Goal: Task Accomplishment & Management: Complete application form

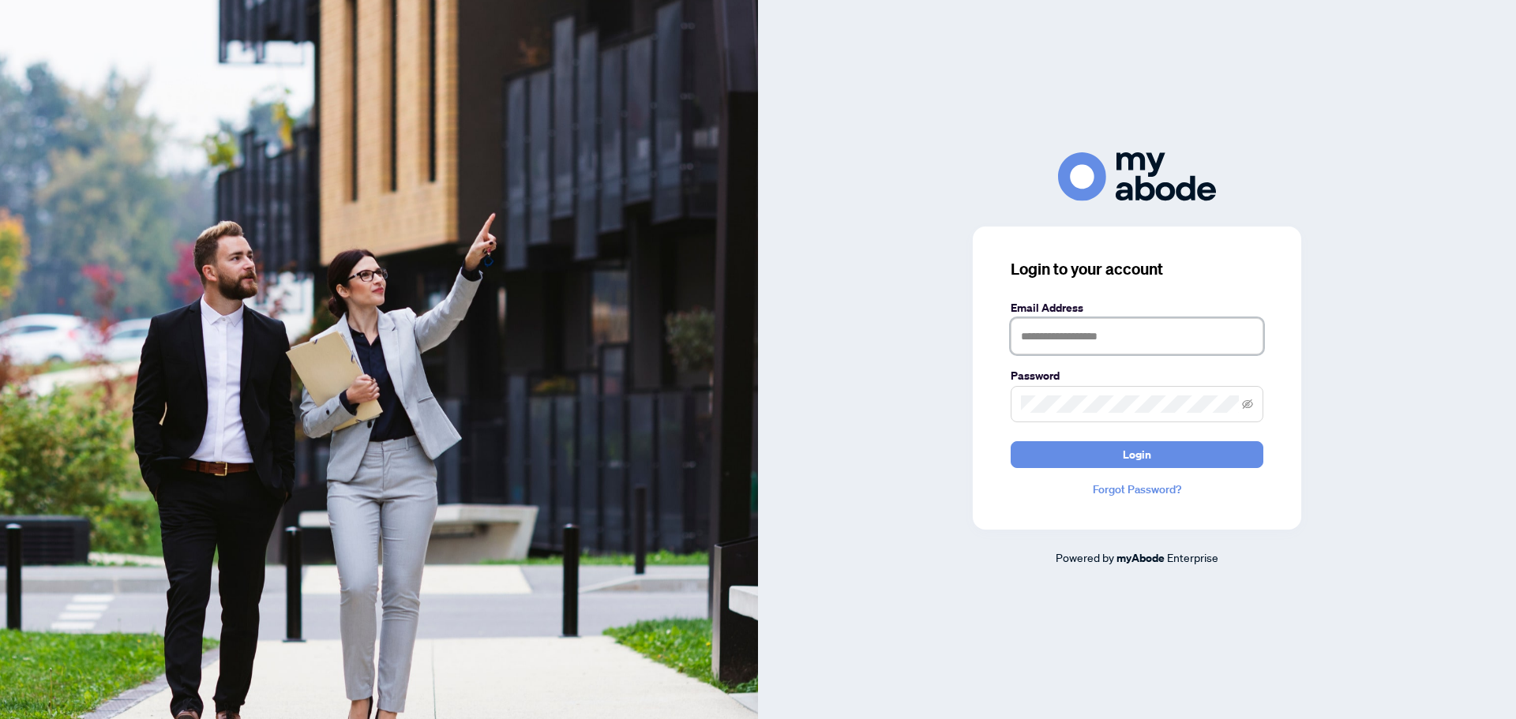
click at [1037, 329] on input "text" at bounding box center [1137, 336] width 253 height 36
type input "**********"
click at [1065, 394] on span at bounding box center [1137, 404] width 253 height 36
click at [1136, 454] on span "Login" at bounding box center [1137, 454] width 28 height 25
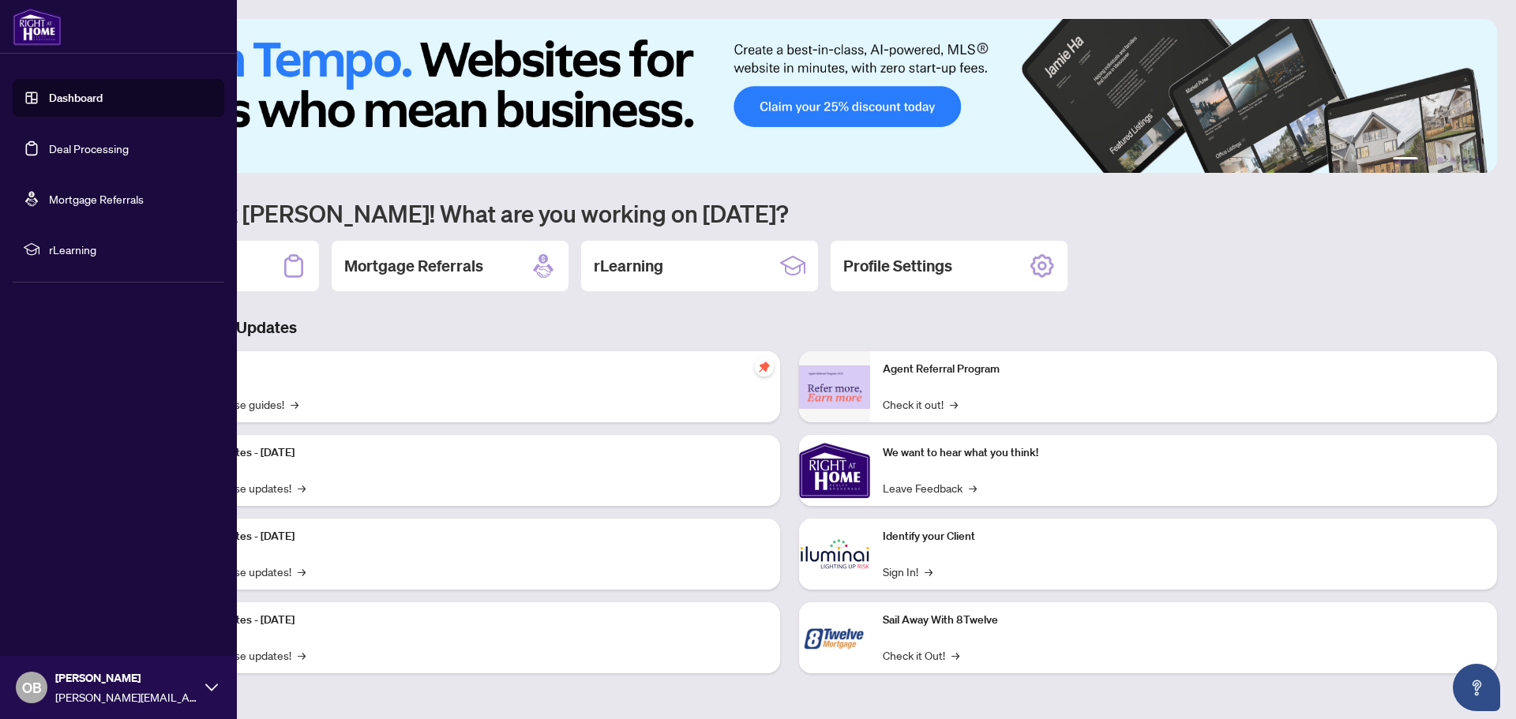
click at [67, 149] on link "Deal Processing" at bounding box center [89, 148] width 80 height 14
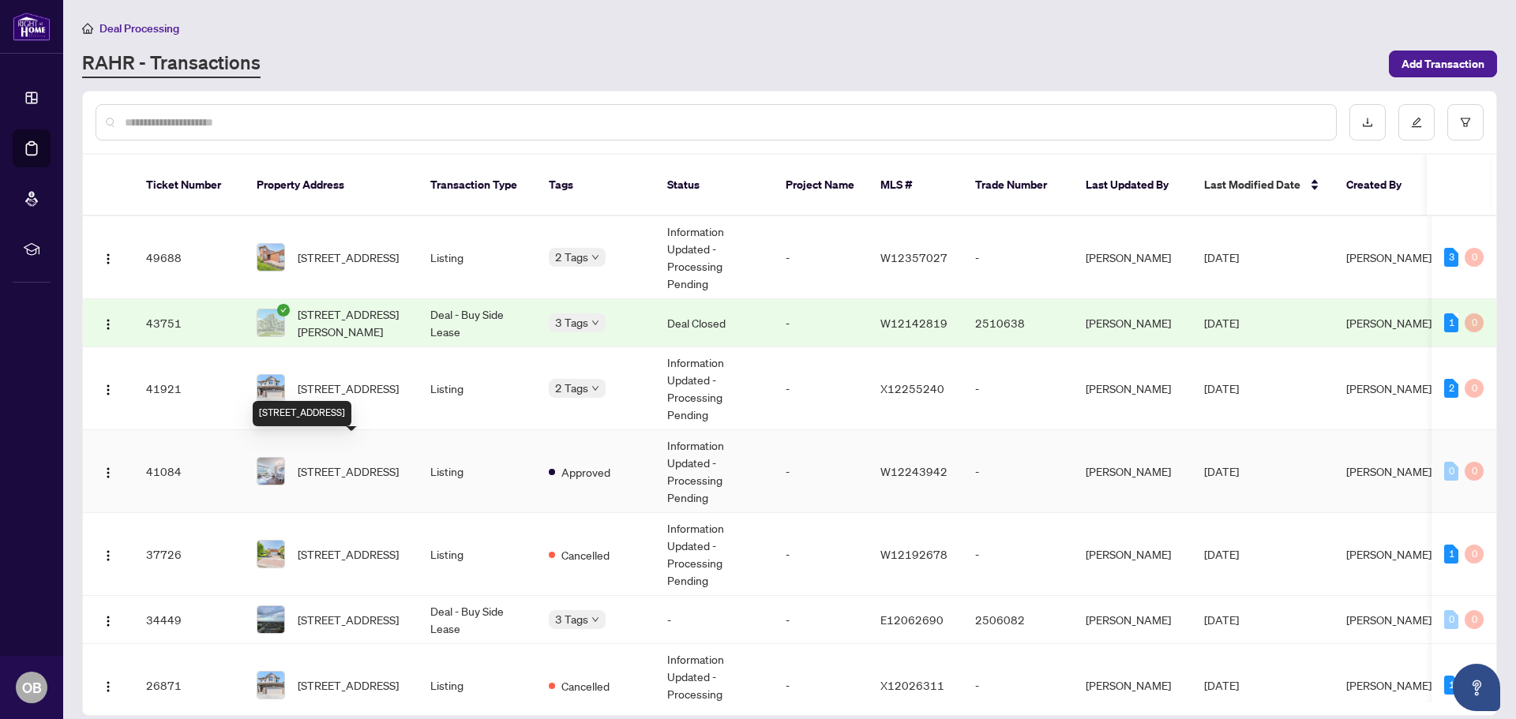
click at [359, 463] on span "423-1001 Cedarglen Gate, Mississauga, Ontario L5C 4R2, Canada" at bounding box center [348, 471] width 101 height 17
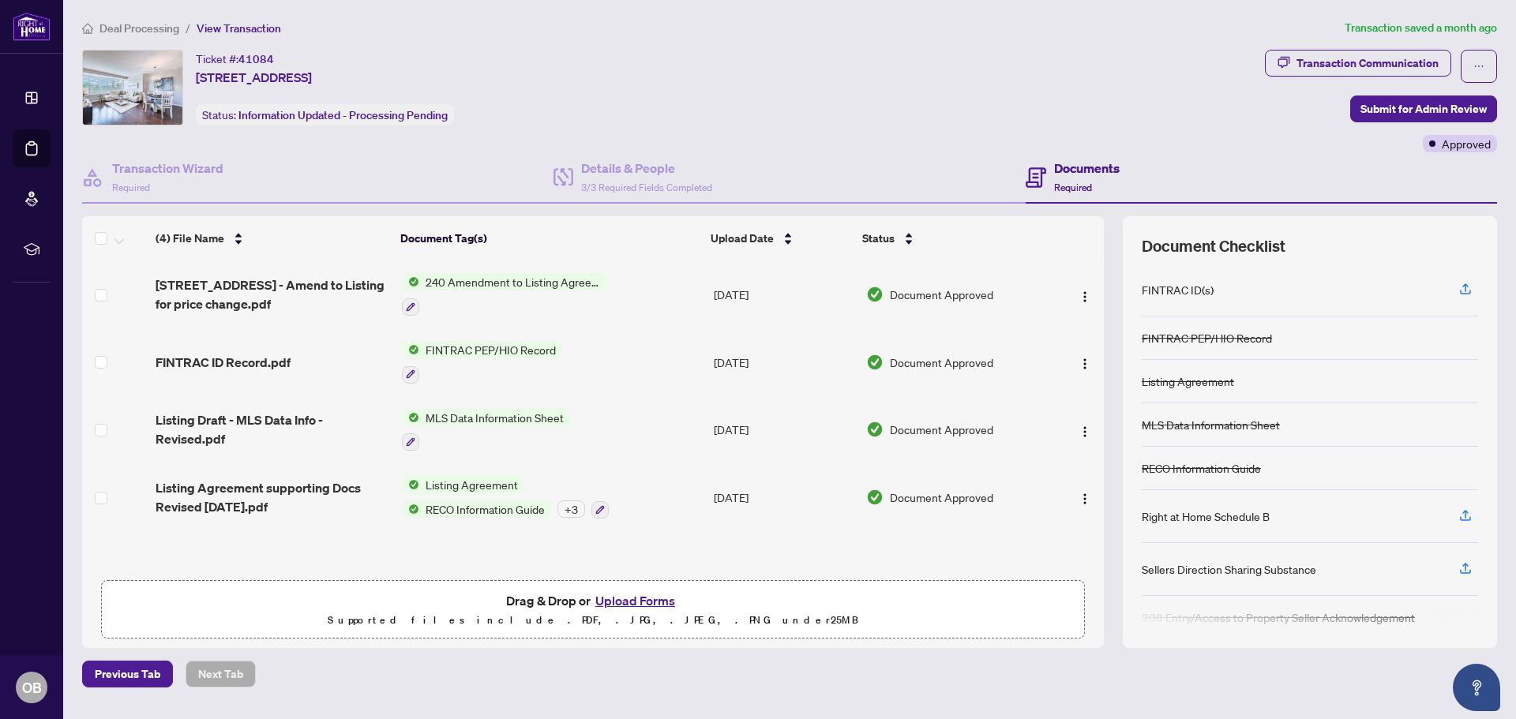
click at [642, 597] on button "Upload Forms" at bounding box center [635, 601] width 89 height 21
click at [649, 598] on button "Upload Forms" at bounding box center [635, 601] width 89 height 21
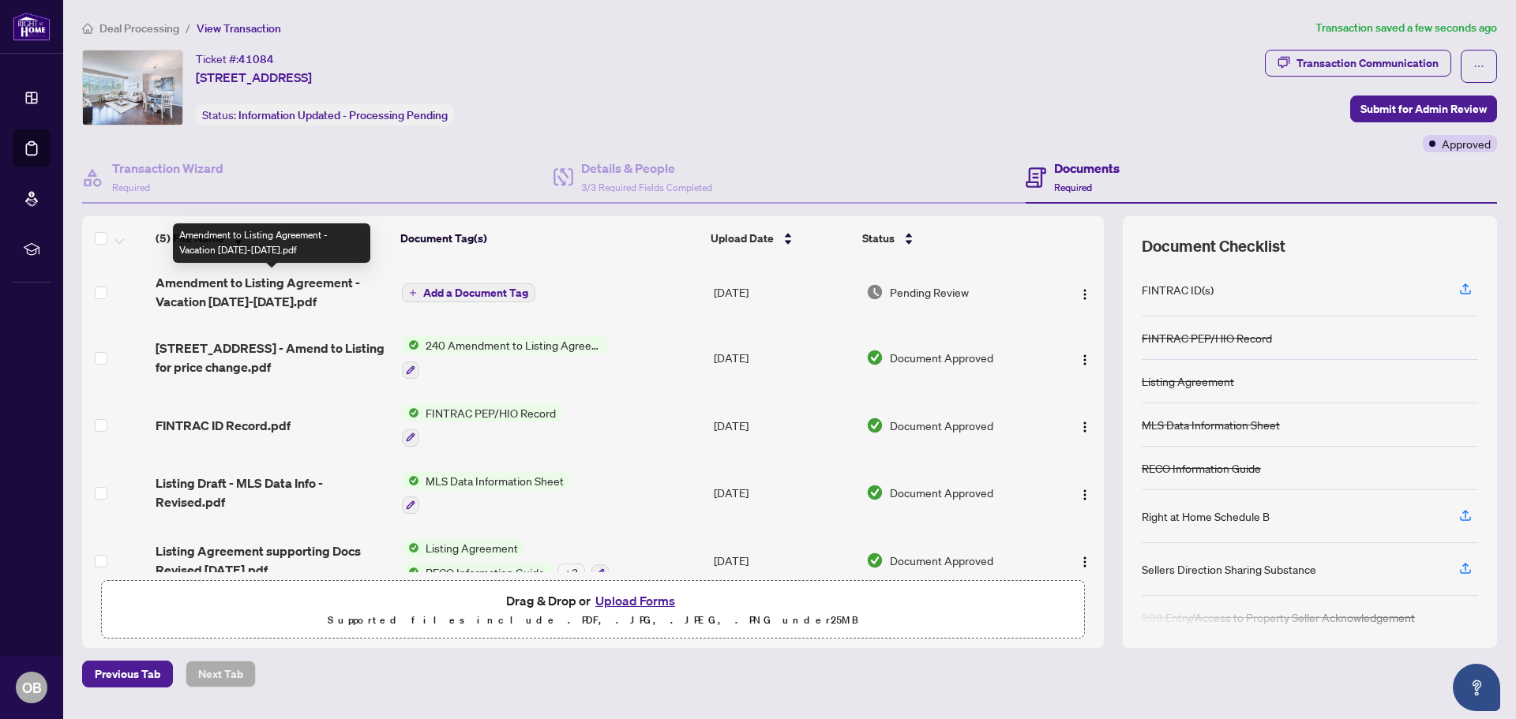
click at [233, 285] on span "Amendment to Listing Agreement - Vacation Sept 5-20 2025.pdf" at bounding box center [273, 292] width 234 height 38
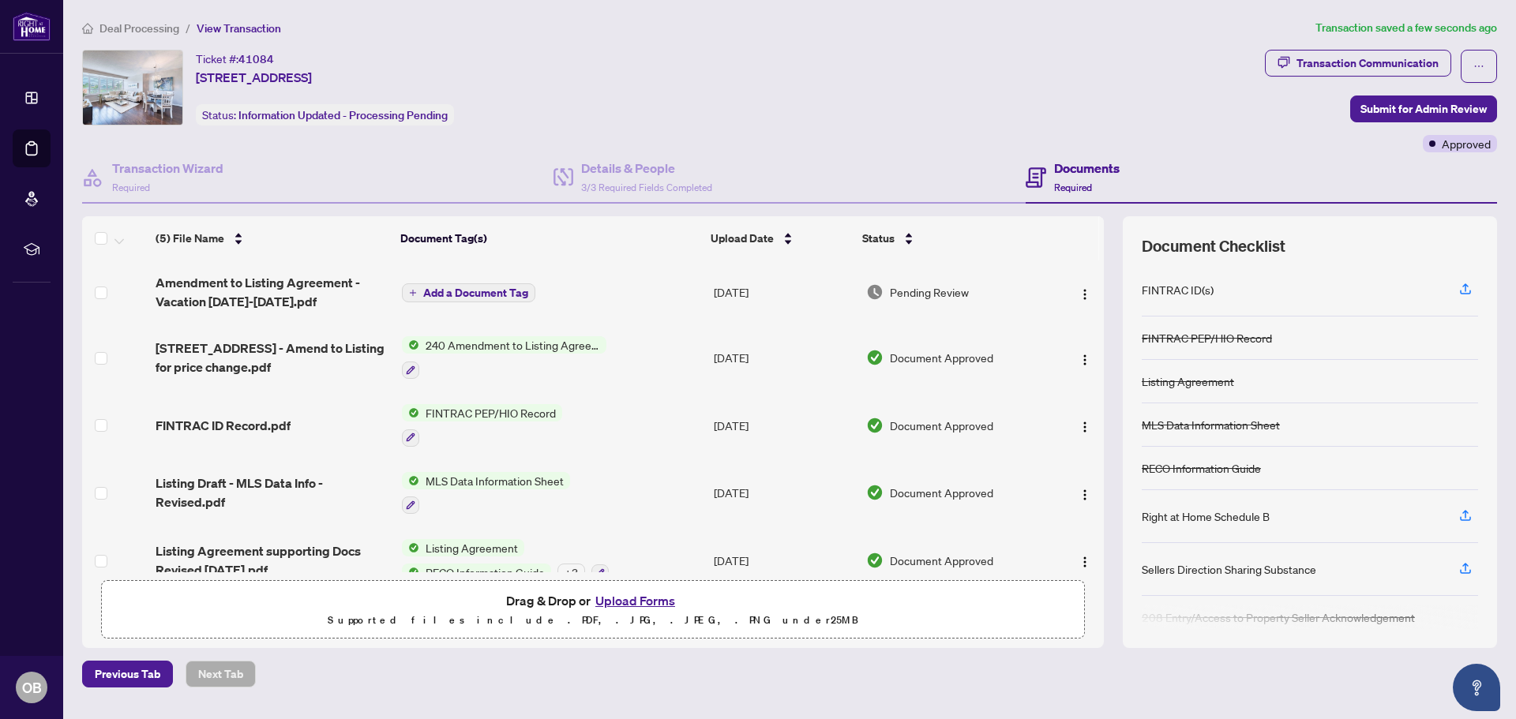
click at [499, 287] on span "Add a Document Tag" at bounding box center [475, 292] width 105 height 11
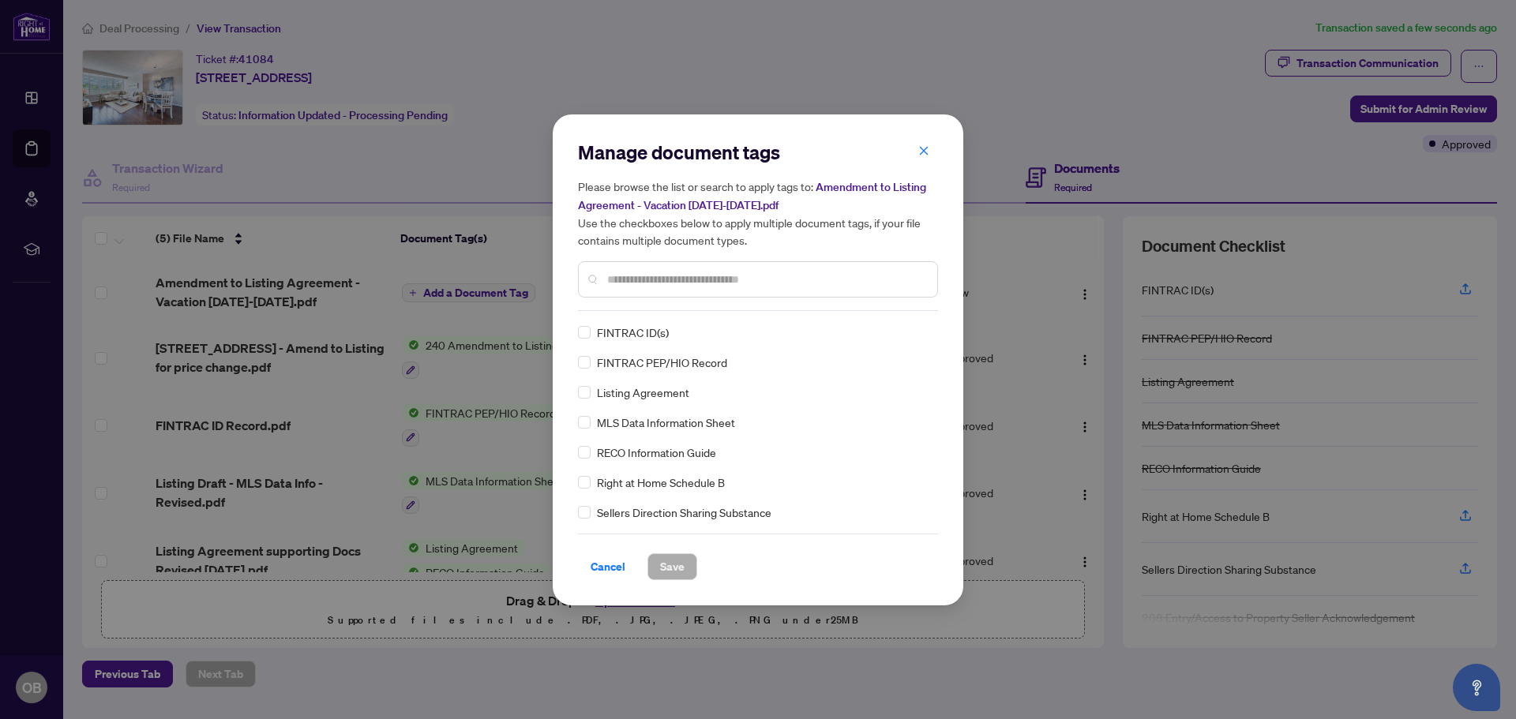
click at [626, 280] on input "text" at bounding box center [765, 279] width 317 height 17
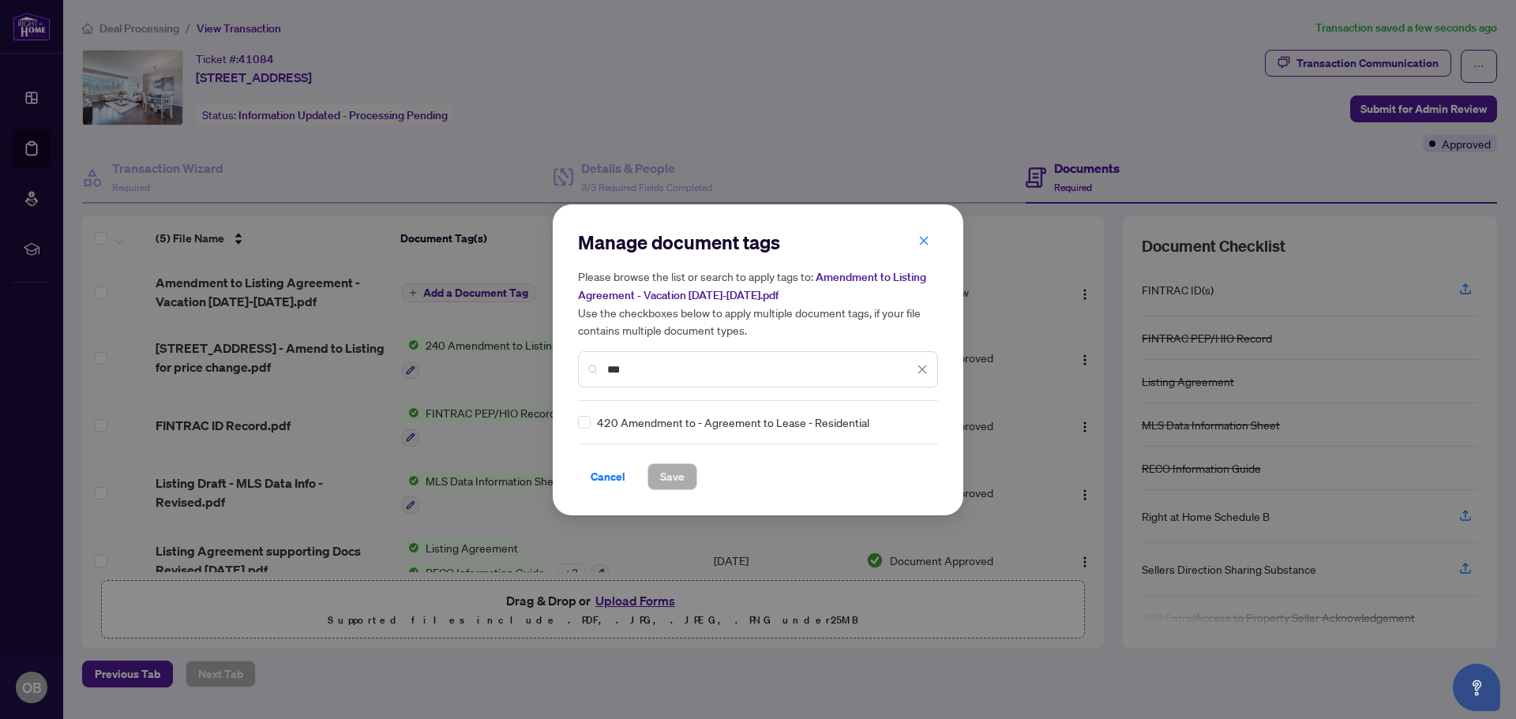
type input "***"
click at [674, 478] on span "Save" at bounding box center [672, 476] width 24 height 25
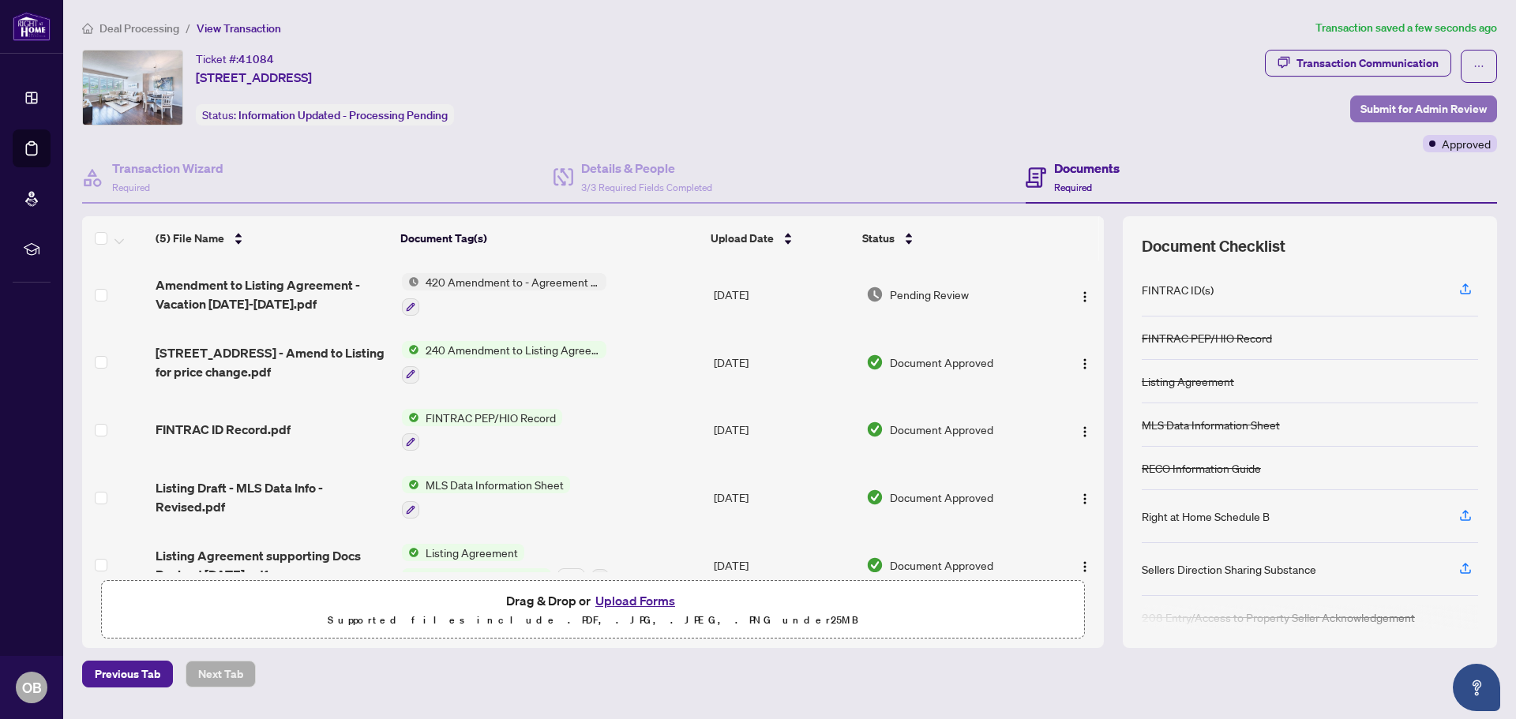
click at [1441, 110] on span "Submit for Admin Review" at bounding box center [1424, 108] width 126 height 25
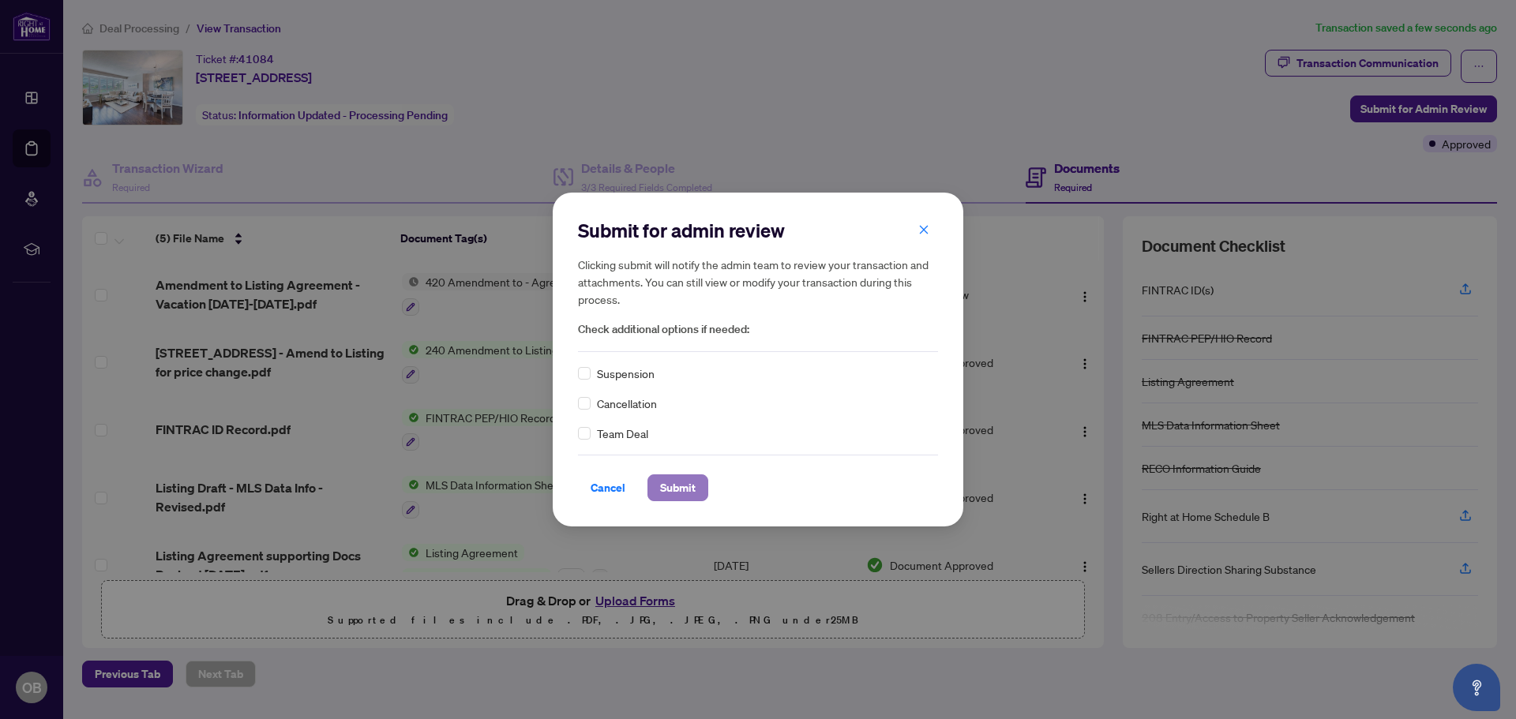
click at [681, 488] on span "Submit" at bounding box center [678, 487] width 36 height 25
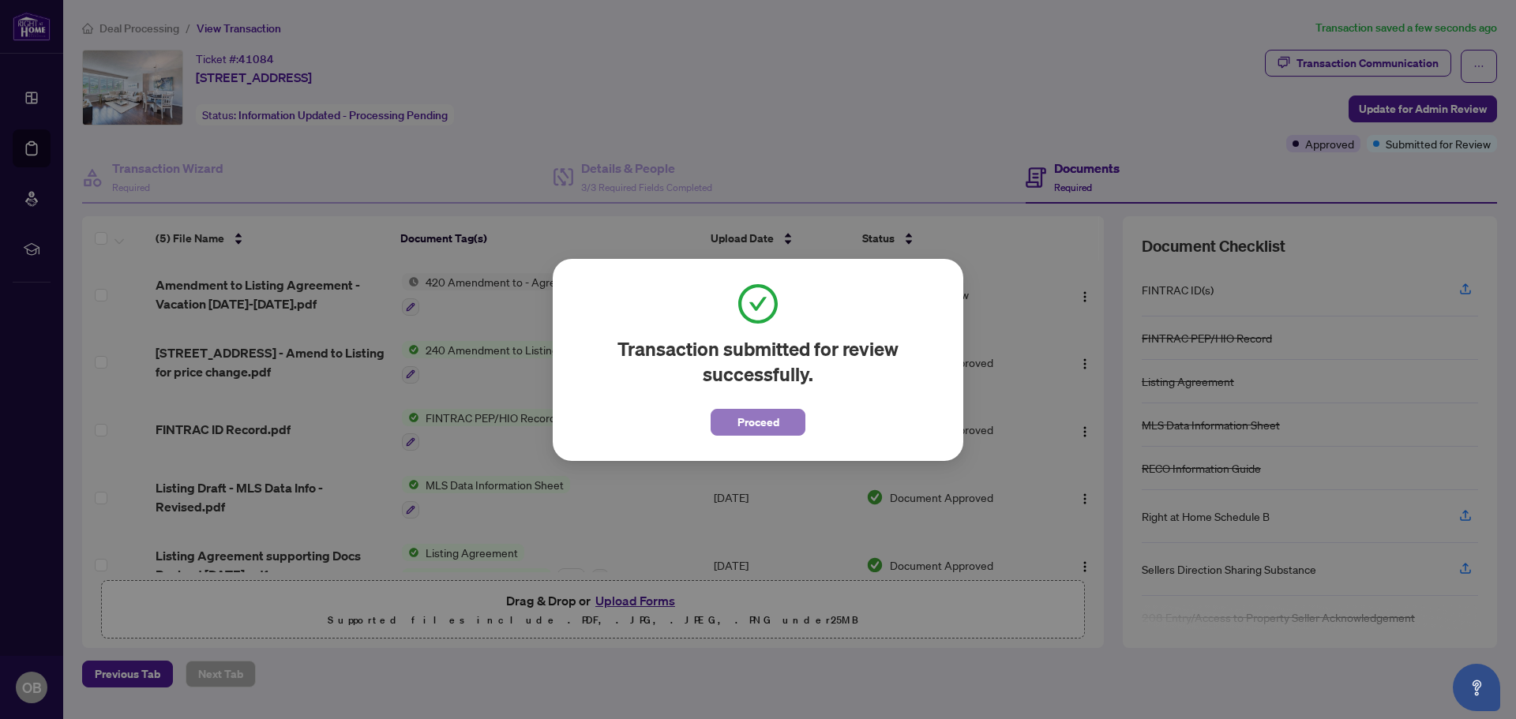
click at [759, 424] on span "Proceed" at bounding box center [759, 422] width 42 height 25
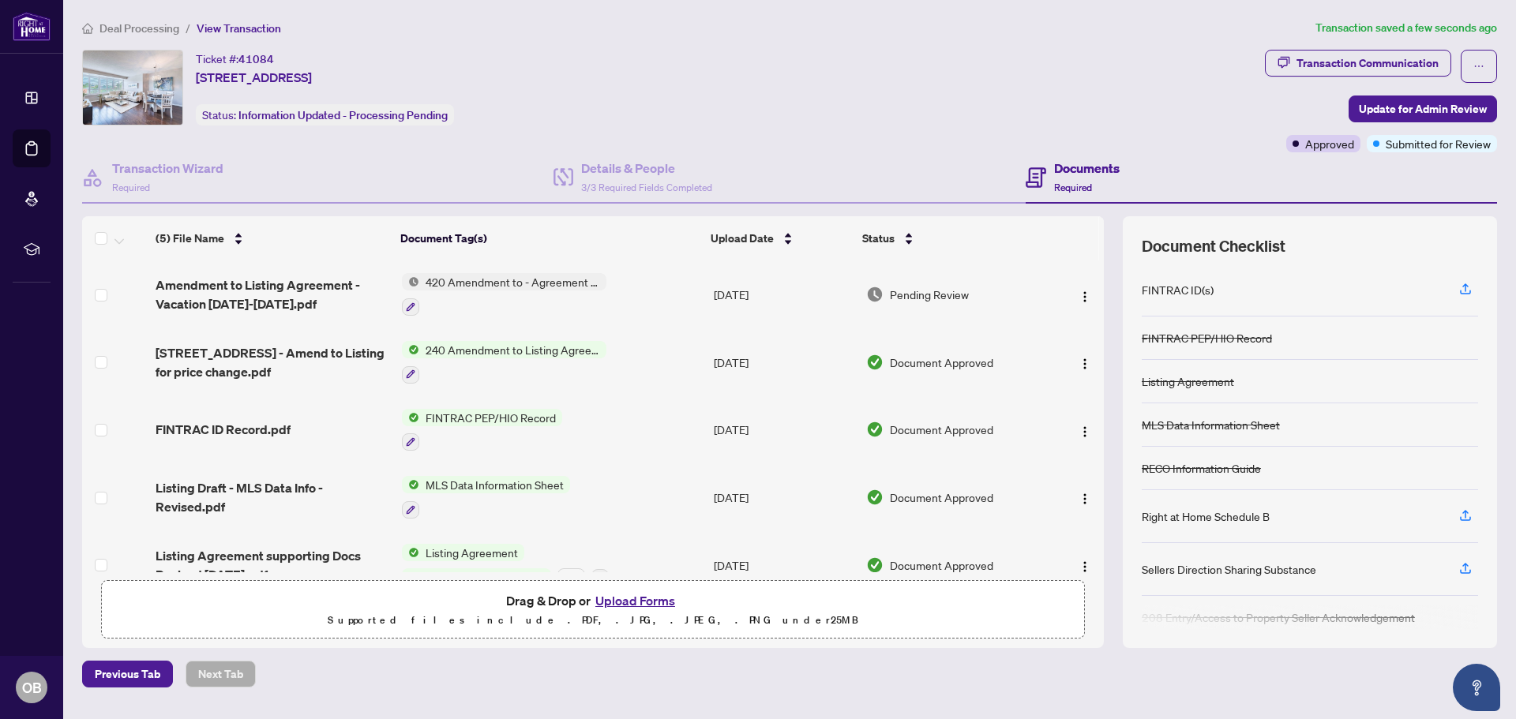
click at [491, 274] on span "420 Amendment to - Agreement to Lease - Residential" at bounding box center [512, 281] width 187 height 17
click at [460, 362] on span "420 Amendment to - Agreement to Lease - Residential" at bounding box center [511, 368] width 235 height 35
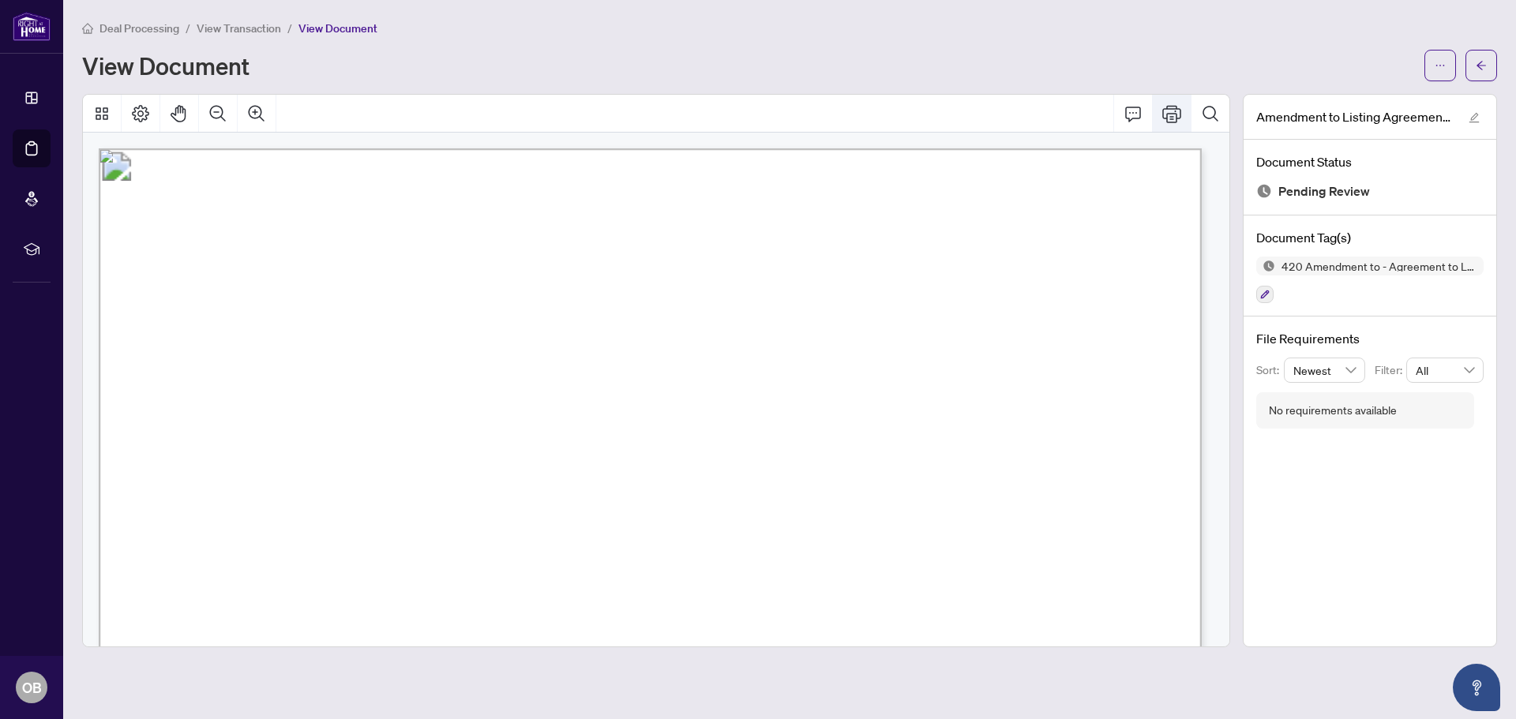
click at [1176, 114] on icon "Print" at bounding box center [1171, 113] width 19 height 19
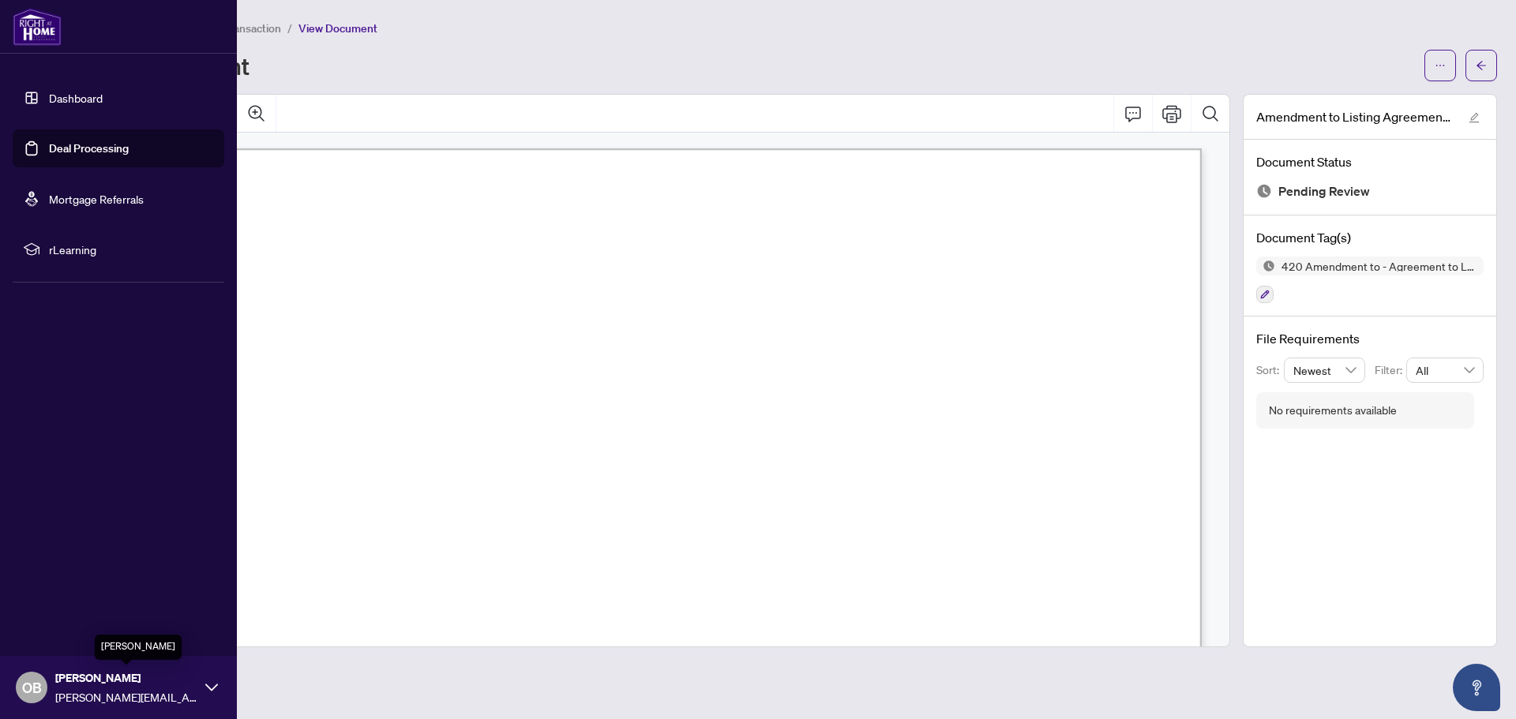
click at [112, 680] on span "Otilia Biondi" at bounding box center [126, 678] width 142 height 17
click at [64, 595] on span "Logout" at bounding box center [64, 593] width 36 height 25
click at [69, 674] on span "Otilia Biondi" at bounding box center [126, 678] width 142 height 17
